Goal: Information Seeking & Learning: Learn about a topic

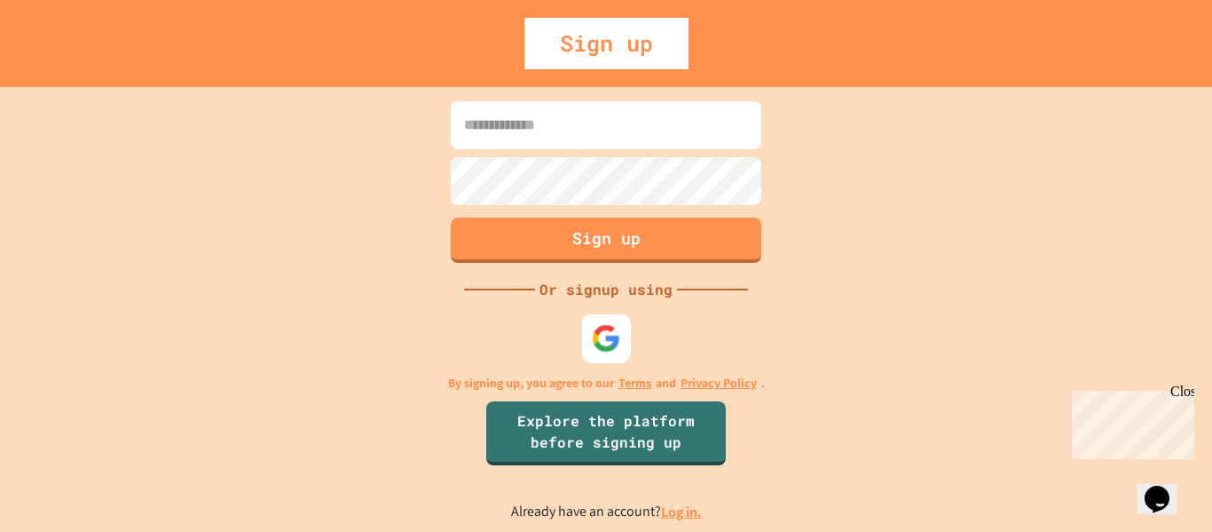
click at [608, 347] on img at bounding box center [606, 337] width 29 height 29
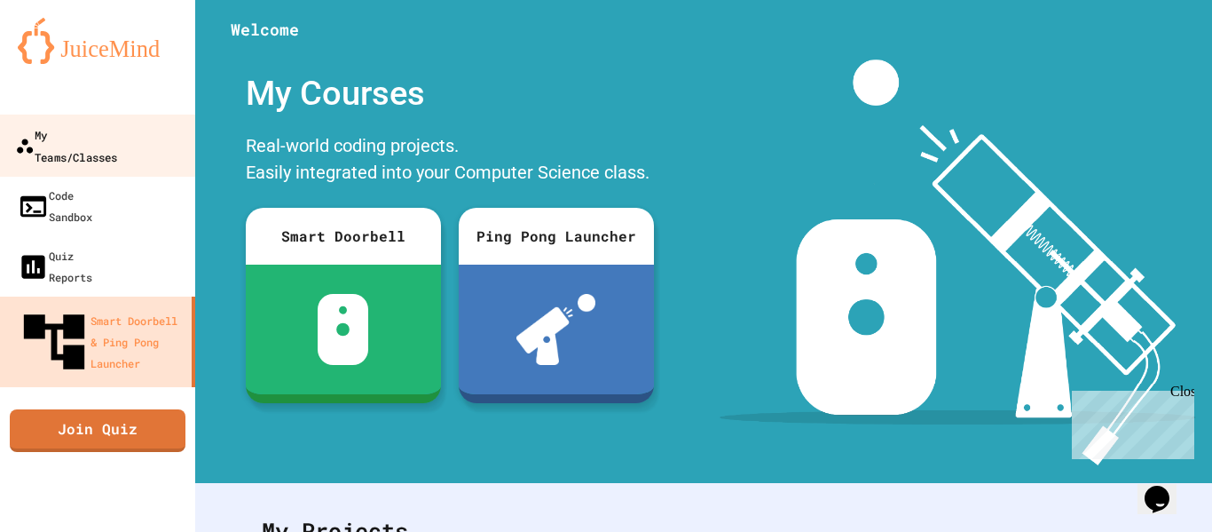
click at [117, 135] on div "My Teams/Classes" at bounding box center [66, 144] width 102 height 43
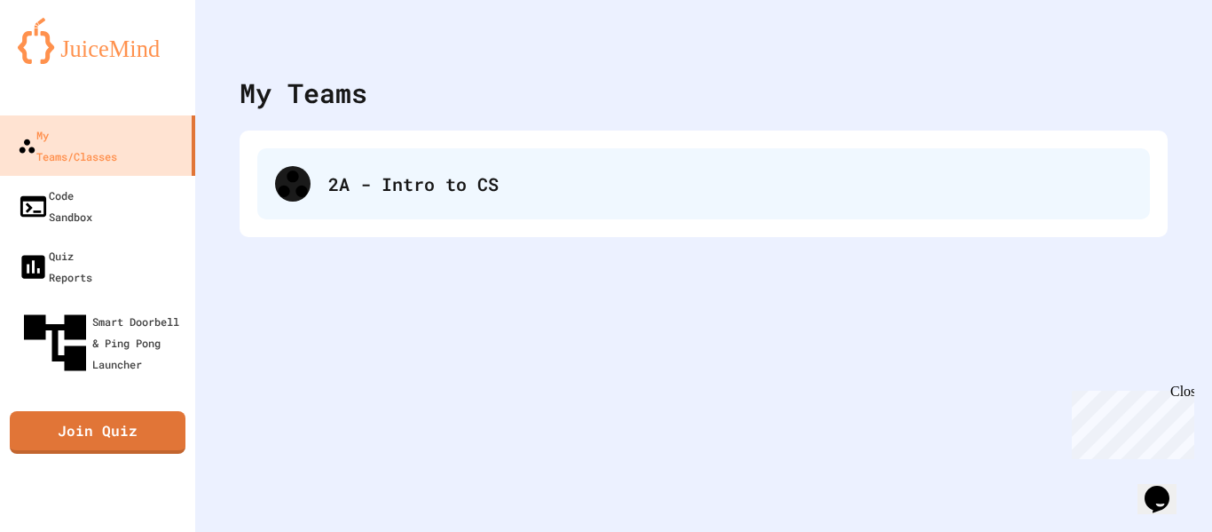
click at [354, 174] on div "2A - Intro to CS" at bounding box center [730, 183] width 804 height 27
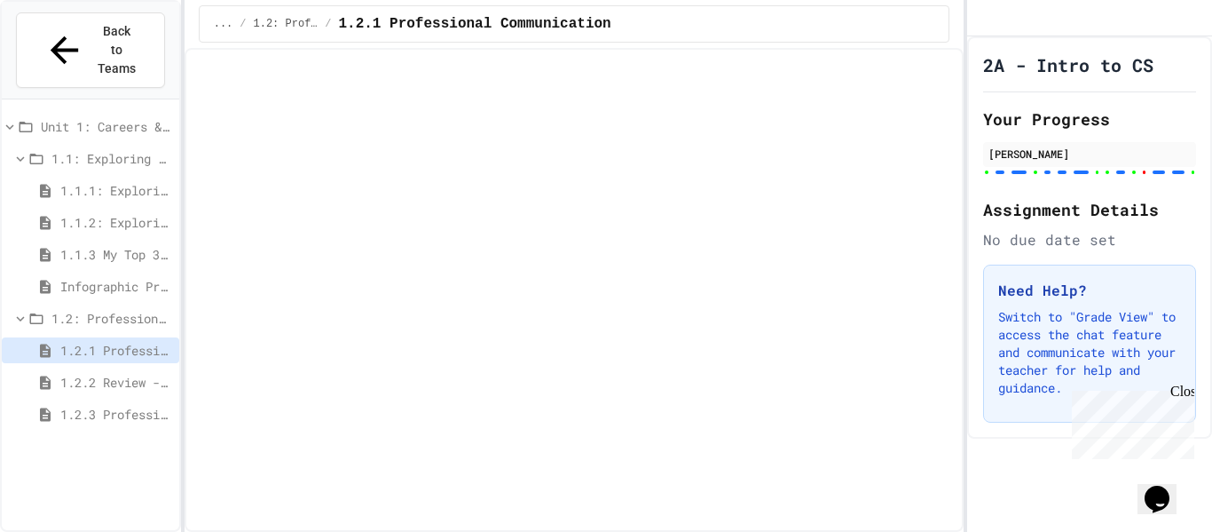
click at [89, 373] on span "1.2.2 Review - Professional Communication" at bounding box center [116, 382] width 112 height 19
